Goal: Information Seeking & Learning: Learn about a topic

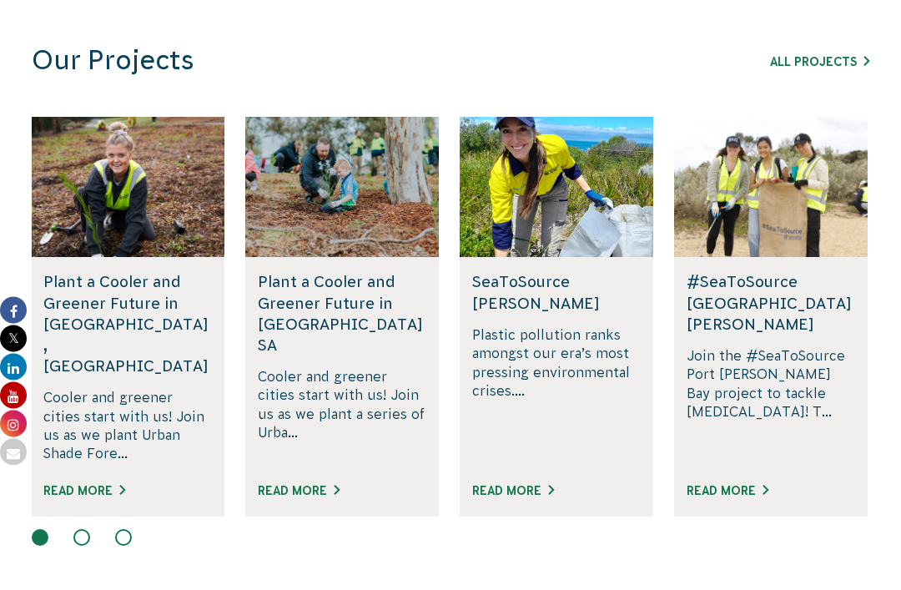
scroll to position [1127, 0]
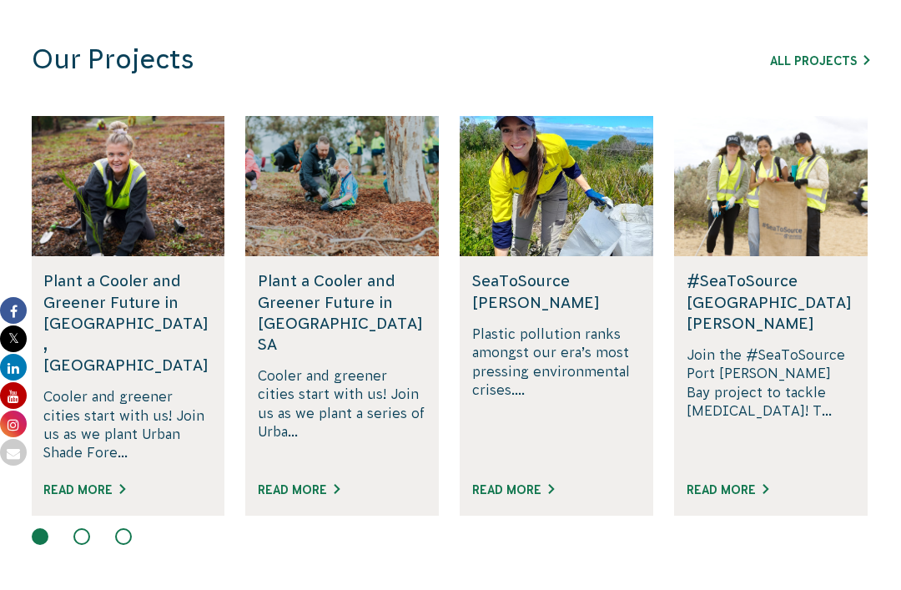
click at [817, 57] on link "All Projects" at bounding box center [819, 60] width 99 height 13
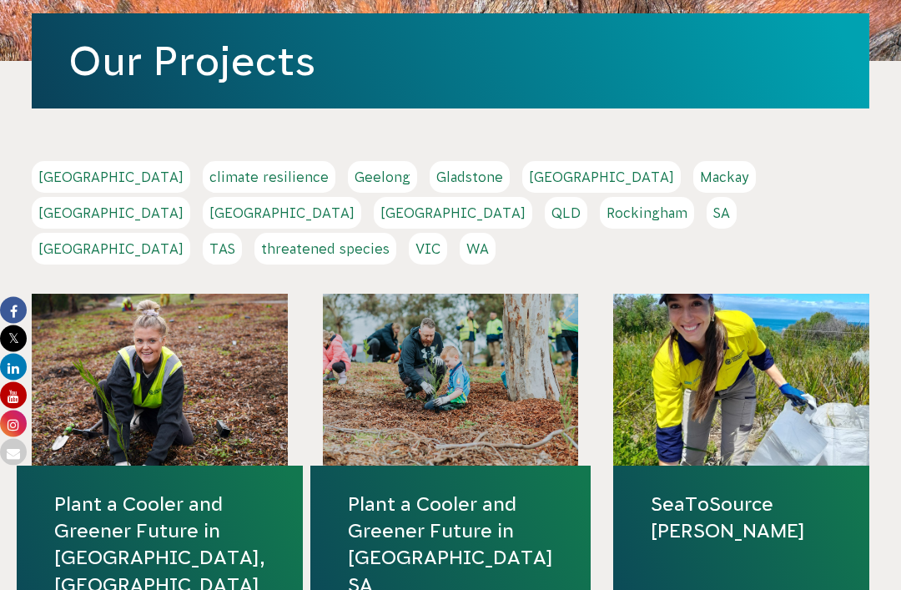
scroll to position [353, 0]
click at [532, 197] on link "Perth" at bounding box center [453, 213] width 159 height 32
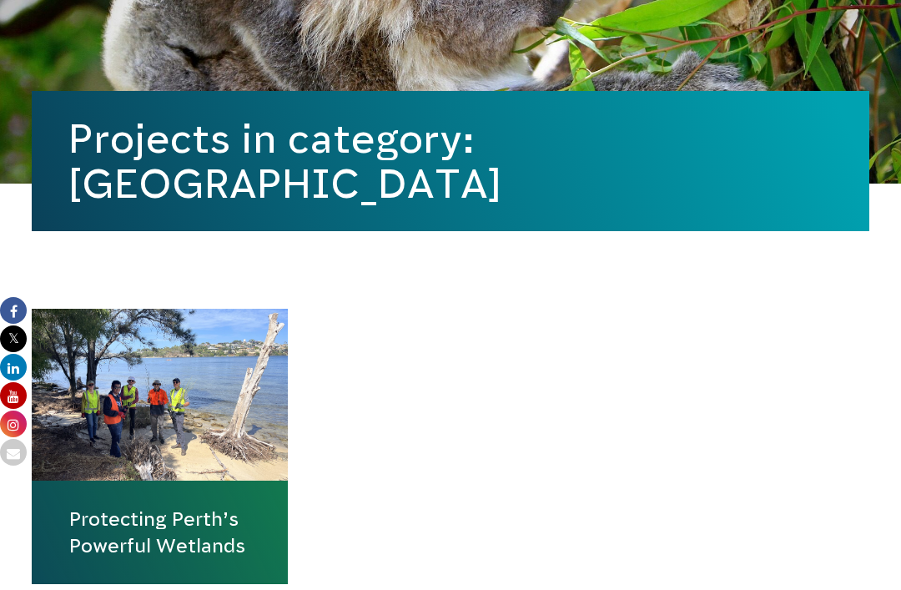
scroll to position [461, 0]
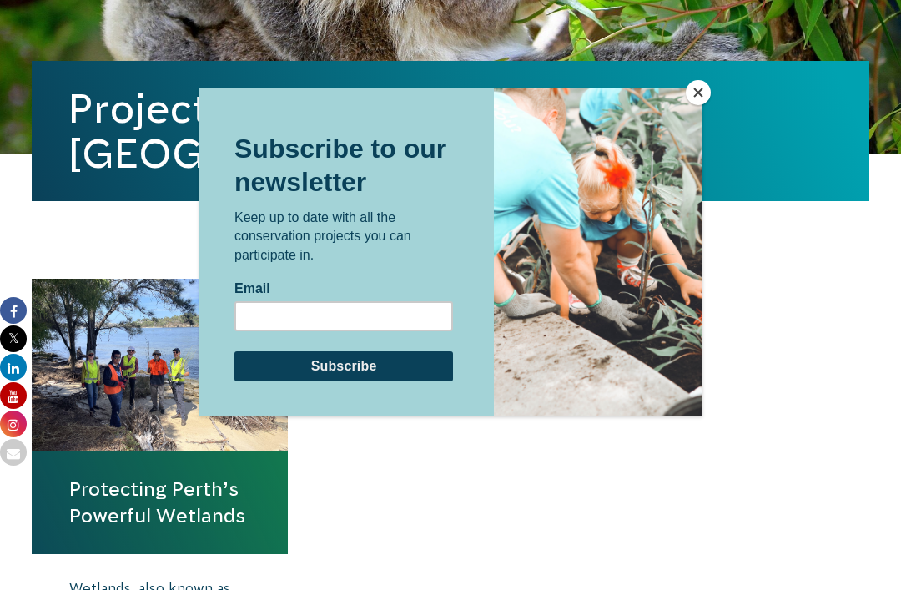
click at [696, 105] on button "Close" at bounding box center [698, 92] width 25 height 25
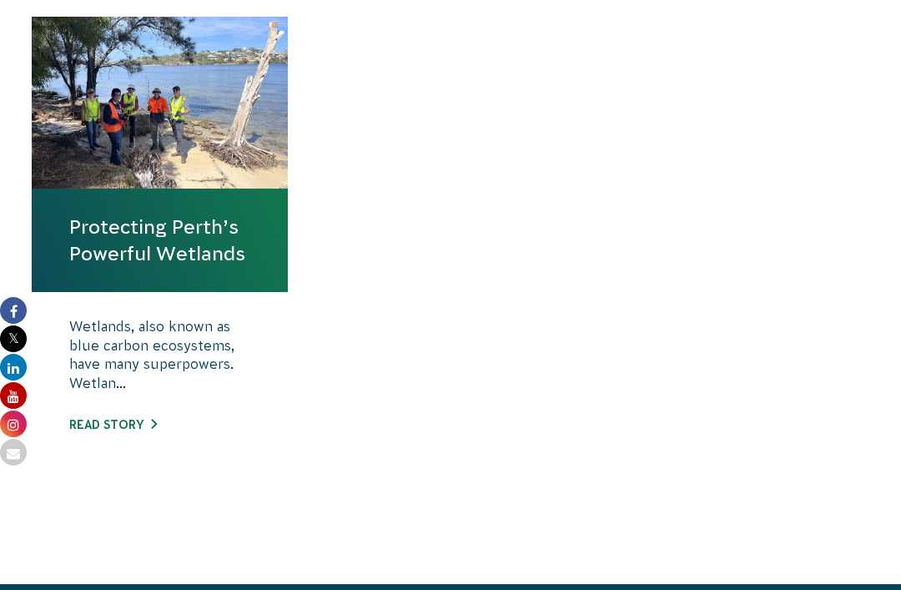
scroll to position [788, 0]
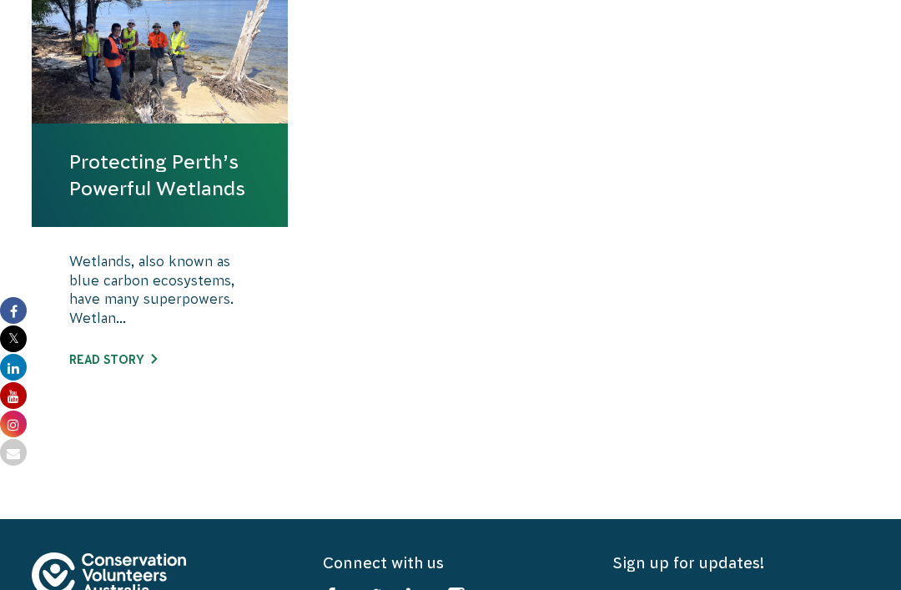
click at [134, 353] on link "Read story" at bounding box center [113, 359] width 88 height 13
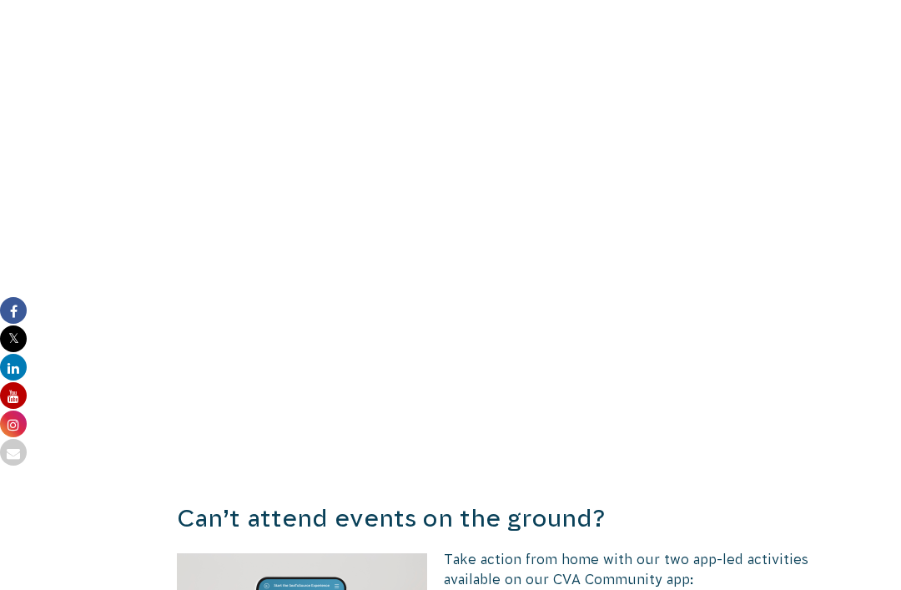
scroll to position [1142, 0]
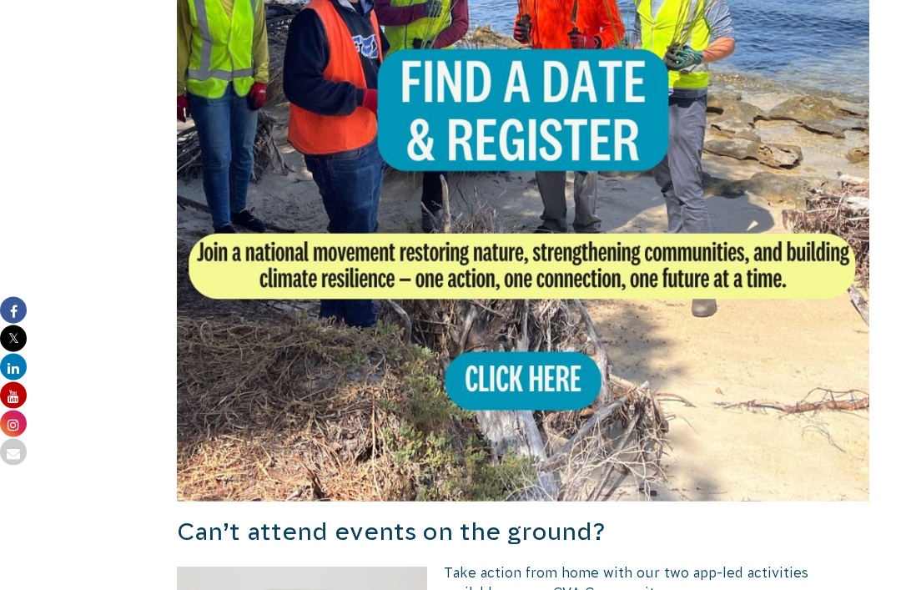
click at [553, 395] on img at bounding box center [523, 156] width 693 height 693
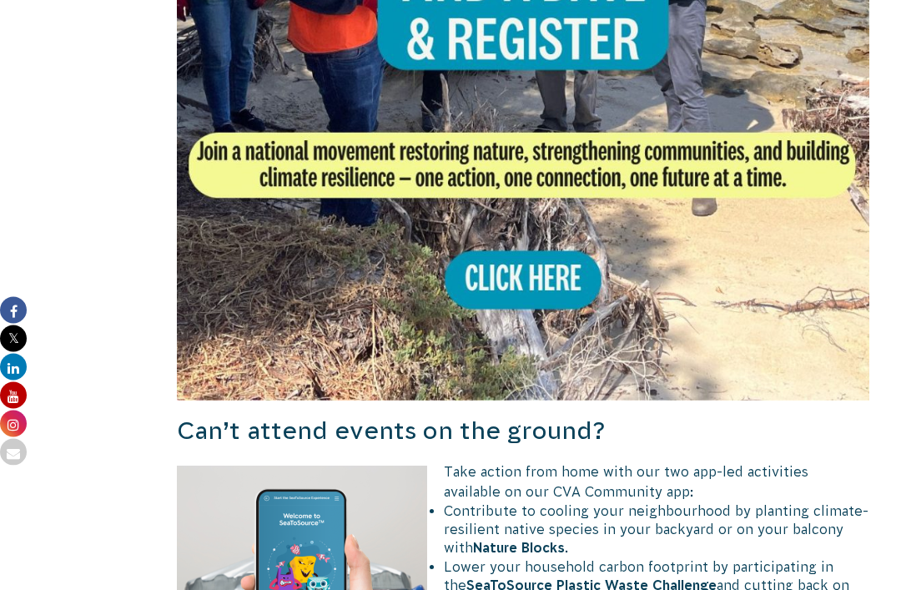
scroll to position [1177, 0]
